Goal: Task Accomplishment & Management: Manage account settings

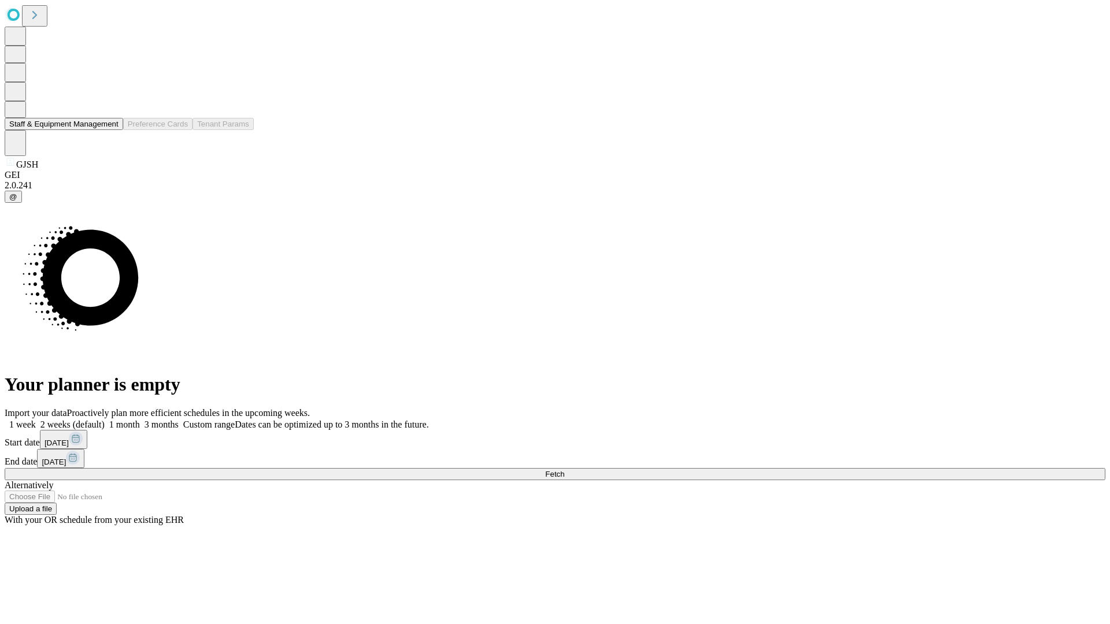
click at [110, 130] on button "Staff & Equipment Management" at bounding box center [64, 124] width 119 height 12
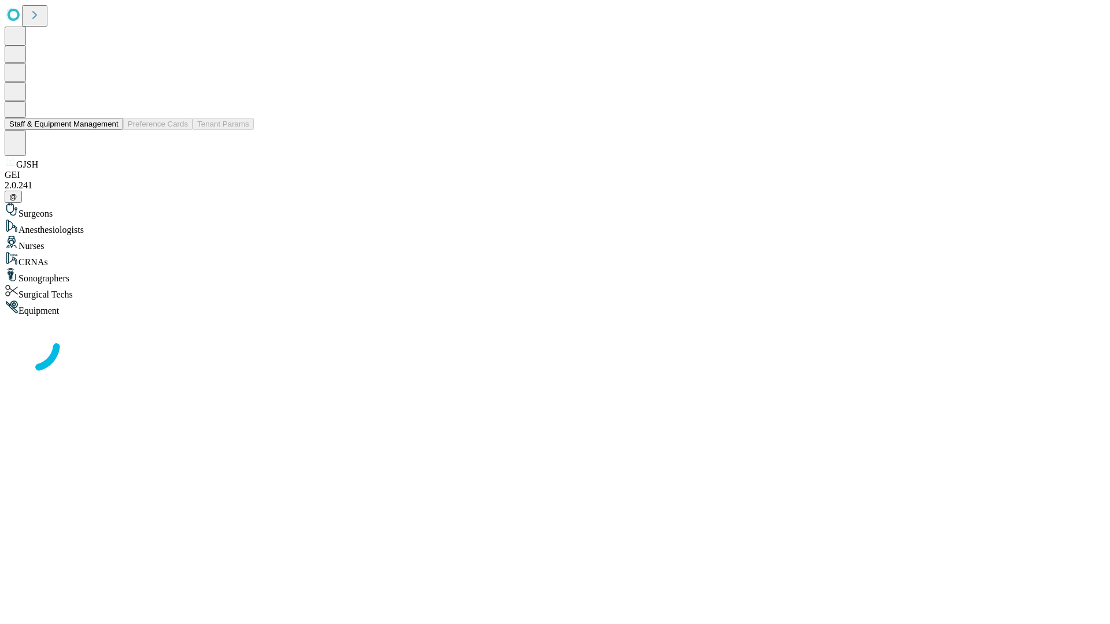
click at [110, 130] on button "Staff & Equipment Management" at bounding box center [64, 124] width 119 height 12
